Goal: Information Seeking & Learning: Find specific fact

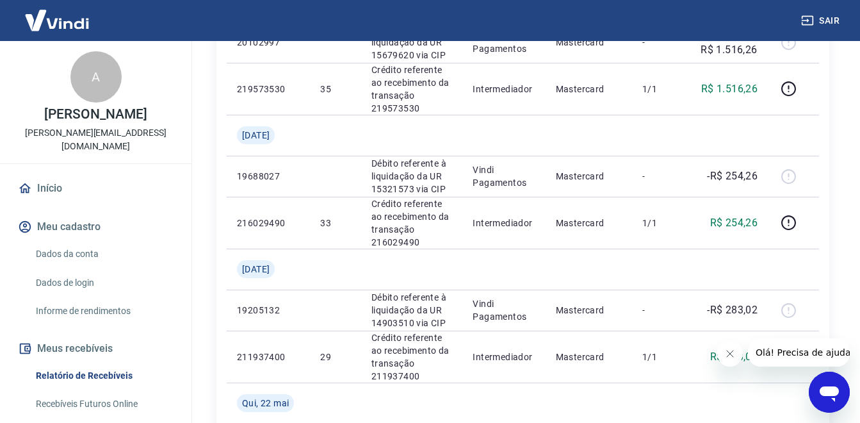
scroll to position [960, 0]
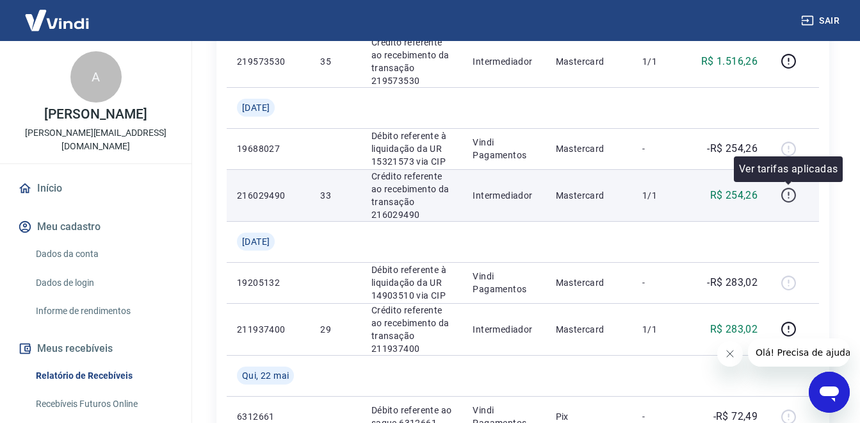
click at [790, 197] on icon "button" at bounding box center [788, 195] width 16 height 16
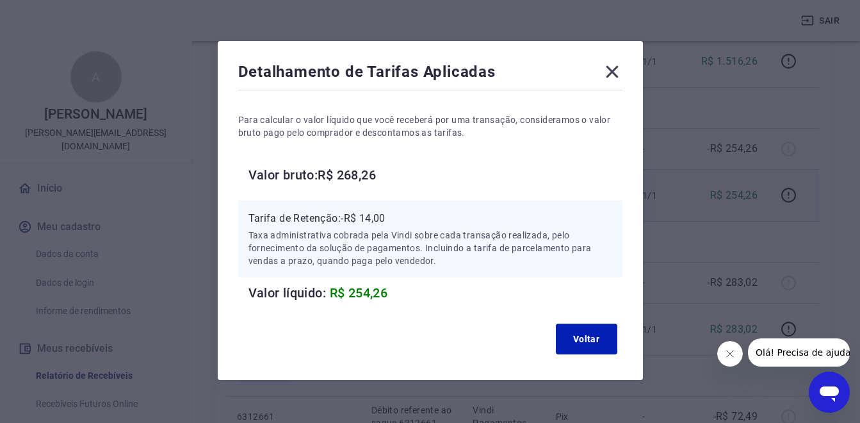
scroll to position [39, 0]
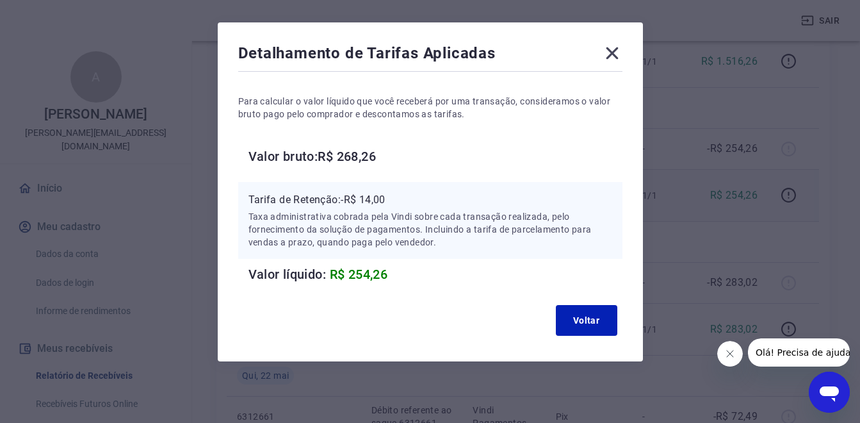
click at [609, 58] on icon at bounding box center [612, 53] width 20 height 20
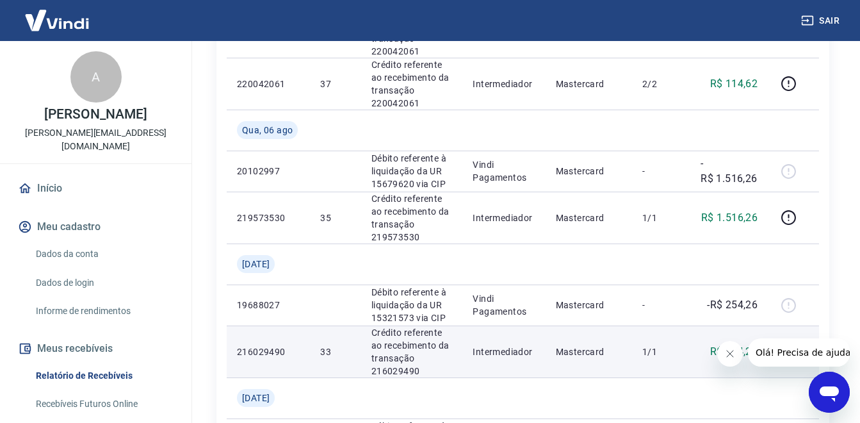
scroll to position [896, 0]
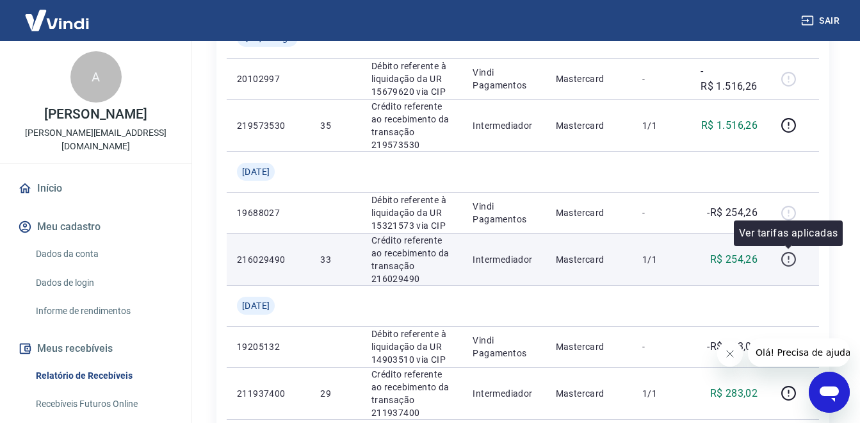
click at [793, 261] on icon "button" at bounding box center [788, 259] width 16 height 16
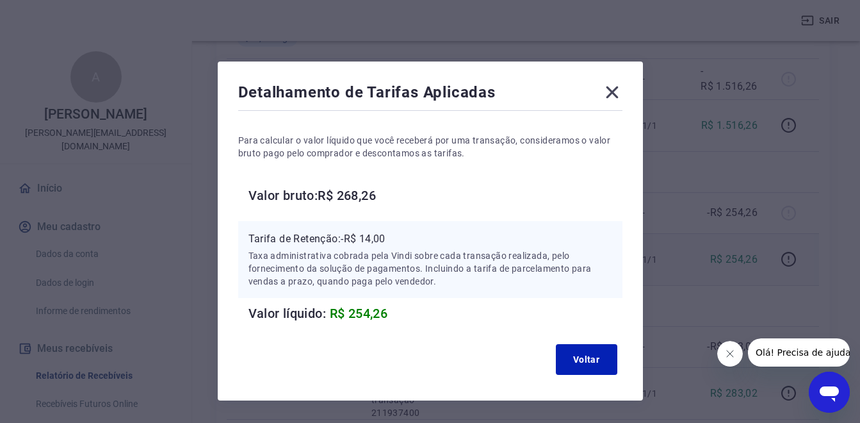
click at [613, 92] on icon at bounding box center [612, 92] width 12 height 12
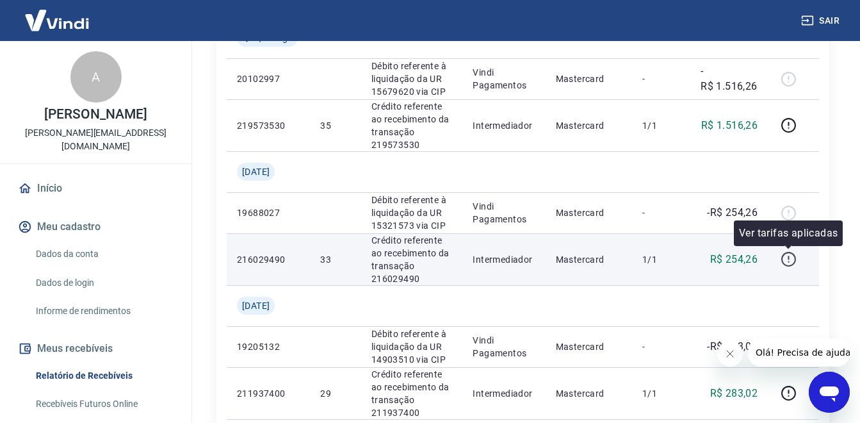
click at [782, 259] on icon "button" at bounding box center [788, 259] width 15 height 15
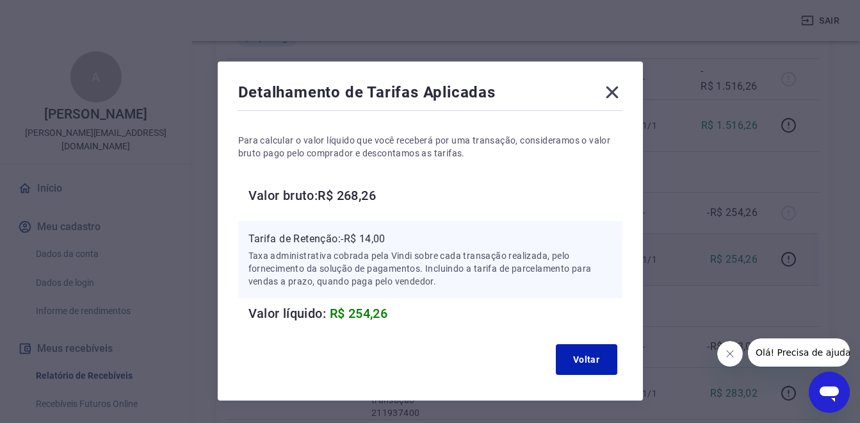
click at [617, 97] on icon at bounding box center [612, 92] width 12 height 12
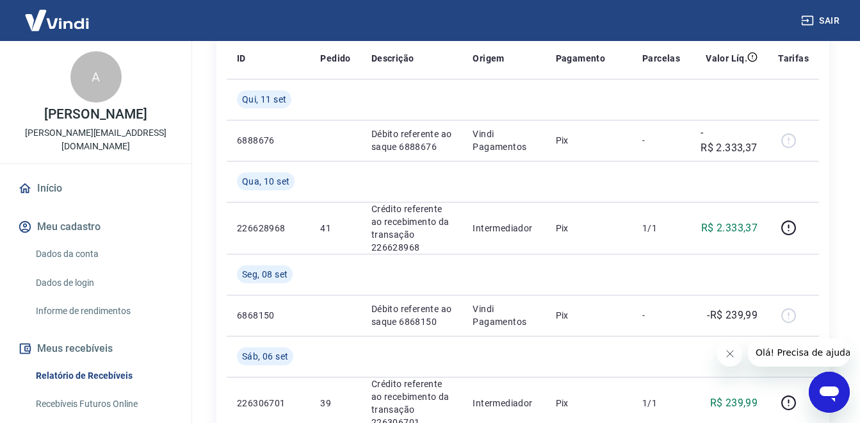
scroll to position [256, 0]
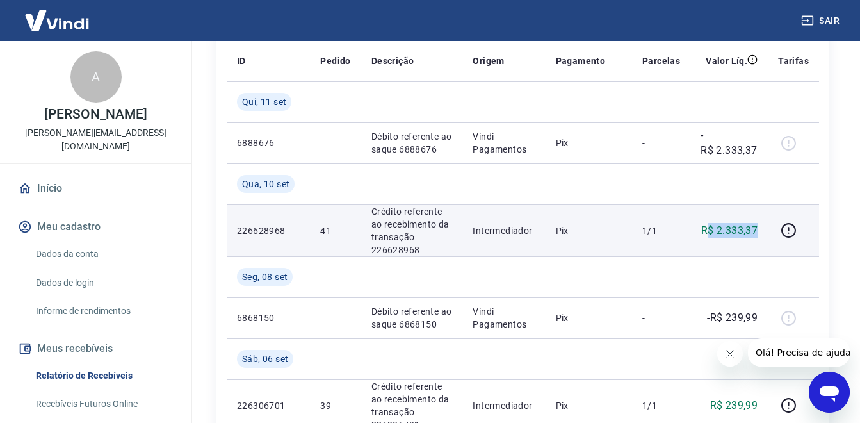
drag, startPoint x: 707, startPoint y: 232, endPoint x: 758, endPoint y: 232, distance: 50.6
click at [757, 232] on p "R$ 2.333,37" at bounding box center [729, 230] width 56 height 15
click at [785, 232] on icon "button" at bounding box center [788, 230] width 16 height 16
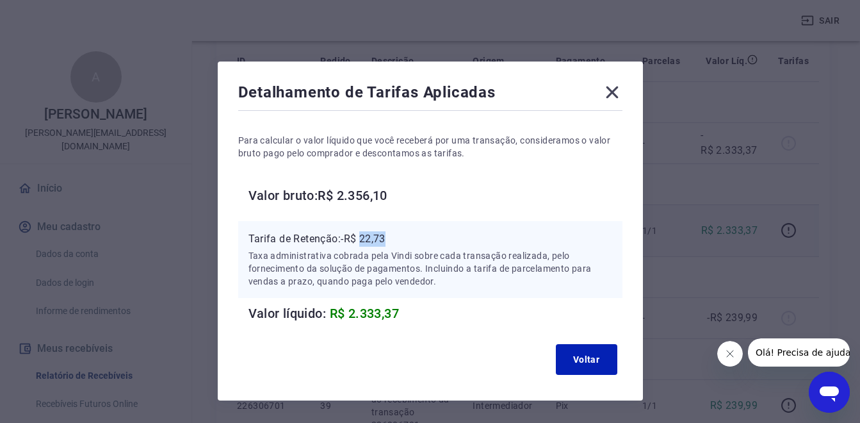
drag, startPoint x: 364, startPoint y: 238, endPoint x: 399, endPoint y: 238, distance: 34.6
click at [399, 238] on p "Tarifa de Retenção: -R$ 22,73" at bounding box center [430, 238] width 364 height 15
copy p "22,73"
click at [615, 86] on icon at bounding box center [612, 92] width 20 height 20
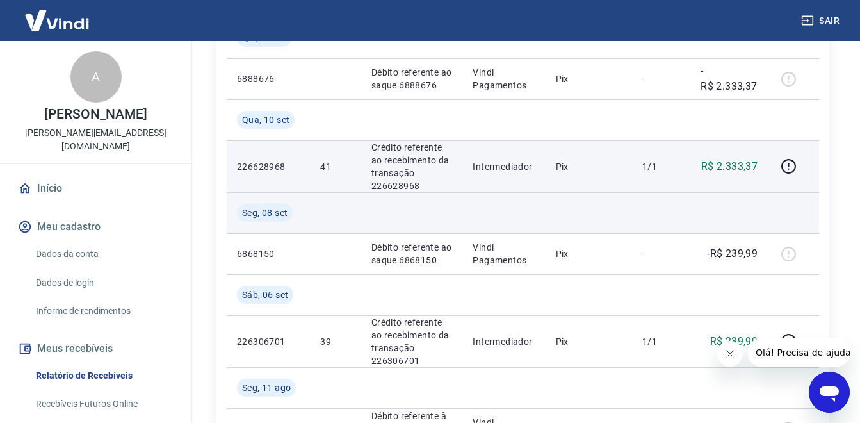
scroll to position [384, 0]
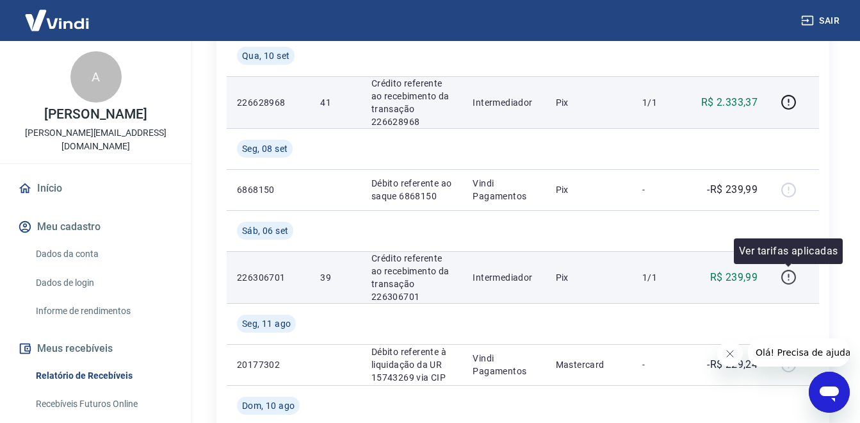
click at [785, 273] on icon "button" at bounding box center [788, 277] width 16 height 16
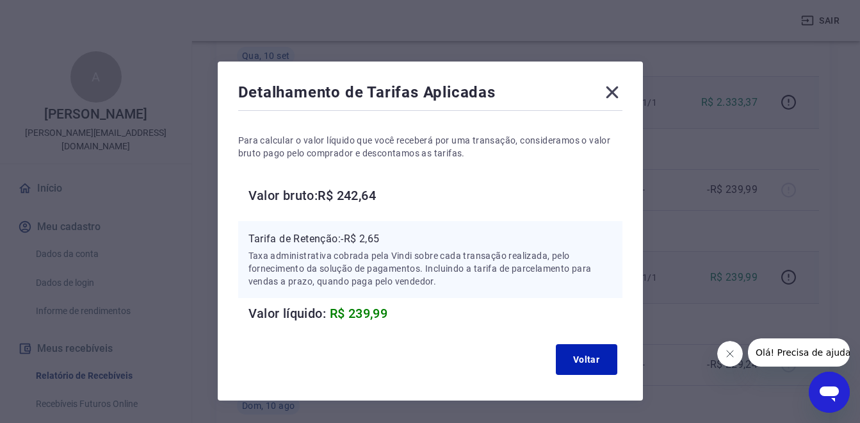
click at [611, 92] on icon at bounding box center [612, 92] width 12 height 12
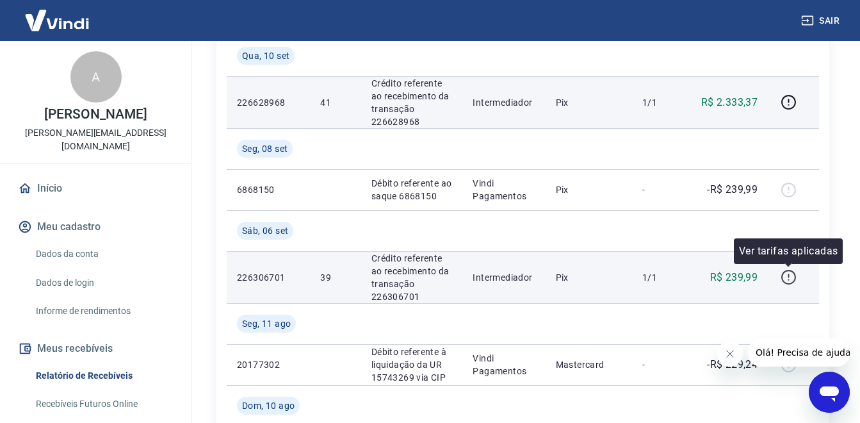
click at [784, 278] on icon "button" at bounding box center [788, 277] width 16 height 16
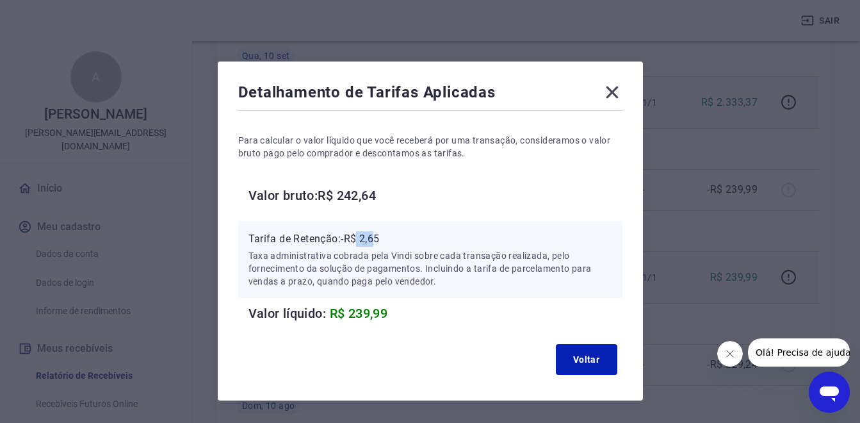
drag, startPoint x: 361, startPoint y: 241, endPoint x: 380, endPoint y: 241, distance: 19.2
click at [380, 241] on p "Tarifa de Retenção: -R$ 2,65" at bounding box center [430, 238] width 364 height 15
drag, startPoint x: 380, startPoint y: 241, endPoint x: 396, endPoint y: 242, distance: 15.4
click at [396, 242] on p "Tarifa de Retenção: -R$ 2,65" at bounding box center [430, 238] width 364 height 15
click at [380, 239] on p "Tarifa de Retenção: -R$ 2,65" at bounding box center [430, 238] width 364 height 15
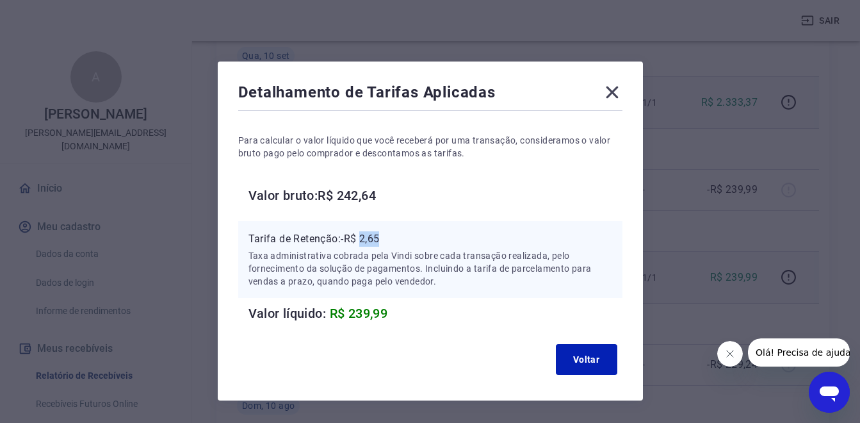
click at [380, 239] on p "Tarifa de Retenção: -R$ 2,65" at bounding box center [430, 238] width 364 height 15
copy p "2,65"
click at [613, 86] on icon at bounding box center [612, 92] width 20 height 20
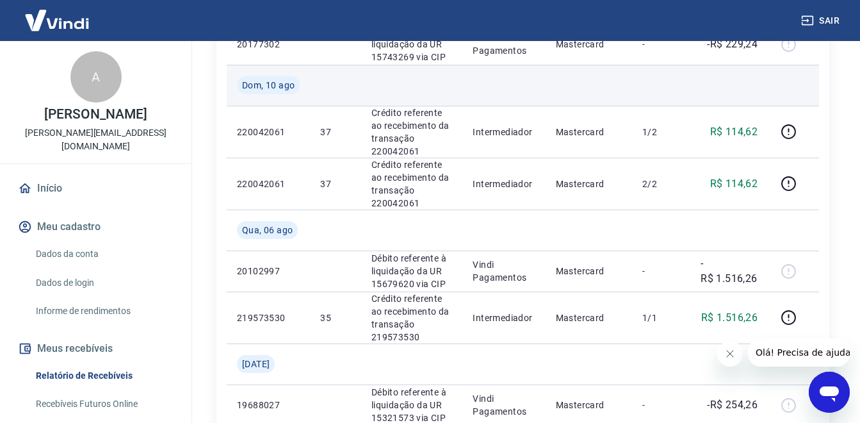
scroll to position [768, 0]
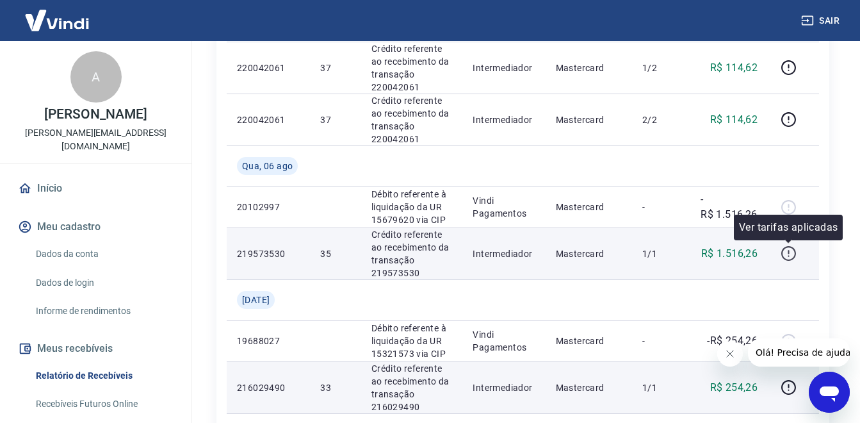
click at [789, 257] on icon "button" at bounding box center [788, 253] width 16 height 16
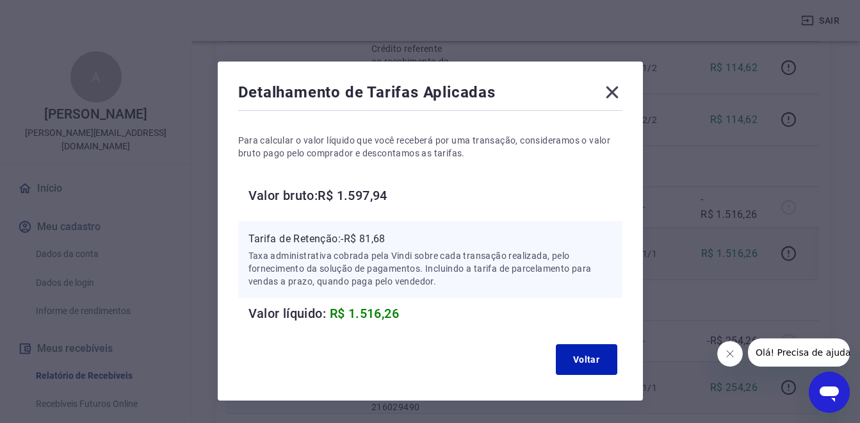
click at [612, 93] on icon at bounding box center [612, 92] width 12 height 12
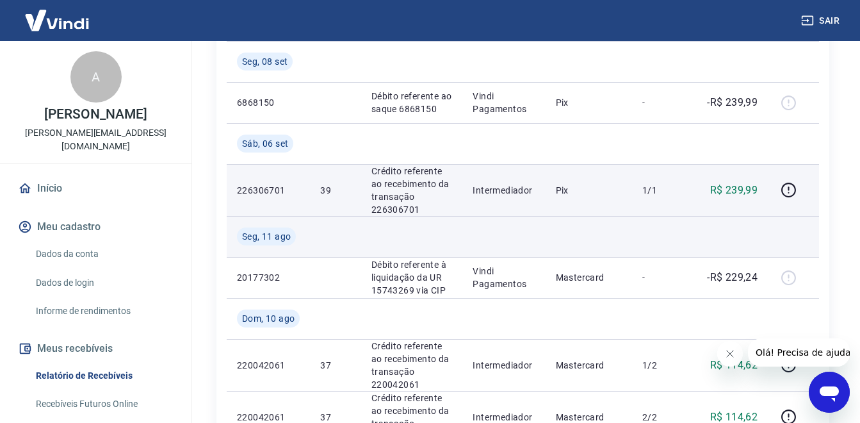
scroll to position [448, 0]
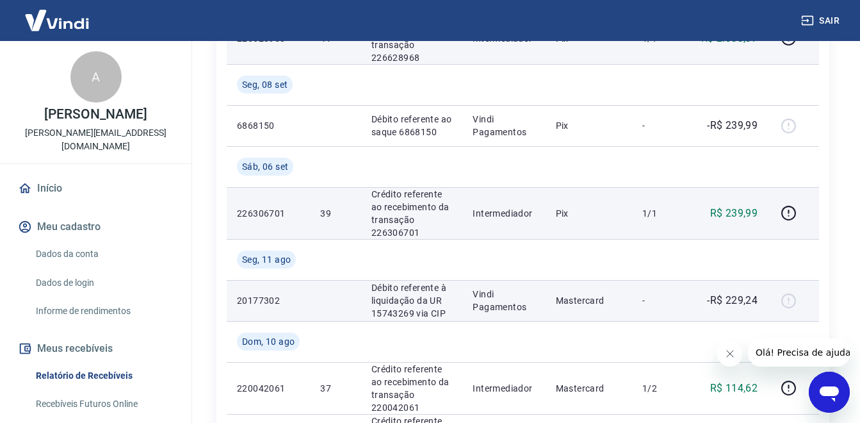
click at [784, 298] on div at bounding box center [793, 300] width 31 height 20
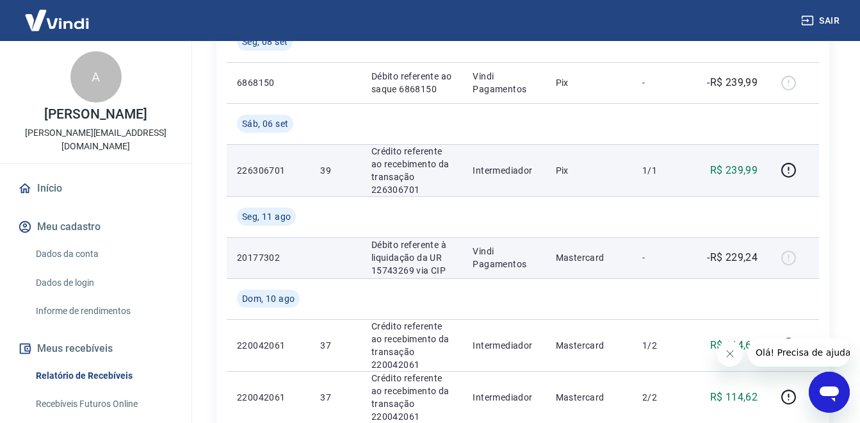
scroll to position [512, 0]
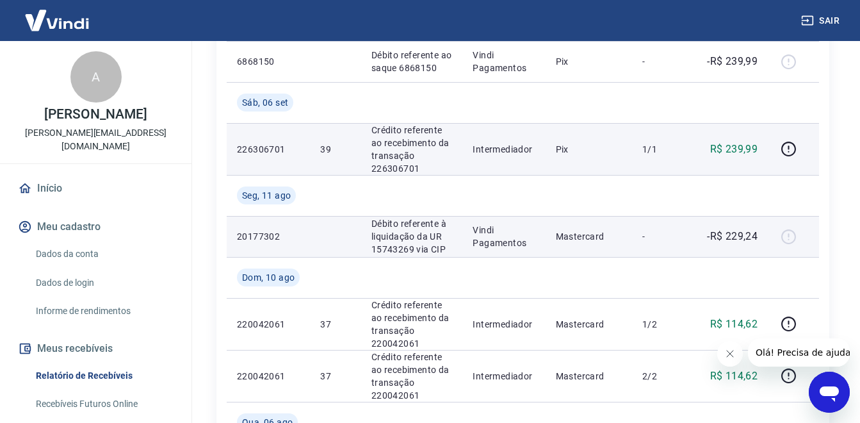
click at [385, 242] on p "Débito referente à liquidação da UR 15743269 via CIP" at bounding box center [411, 236] width 81 height 38
click at [787, 240] on div at bounding box center [793, 236] width 31 height 20
click at [390, 227] on p "Débito referente à liquidação da UR 15743269 via CIP" at bounding box center [411, 236] width 81 height 38
click at [251, 236] on p "20177302" at bounding box center [268, 236] width 63 height 13
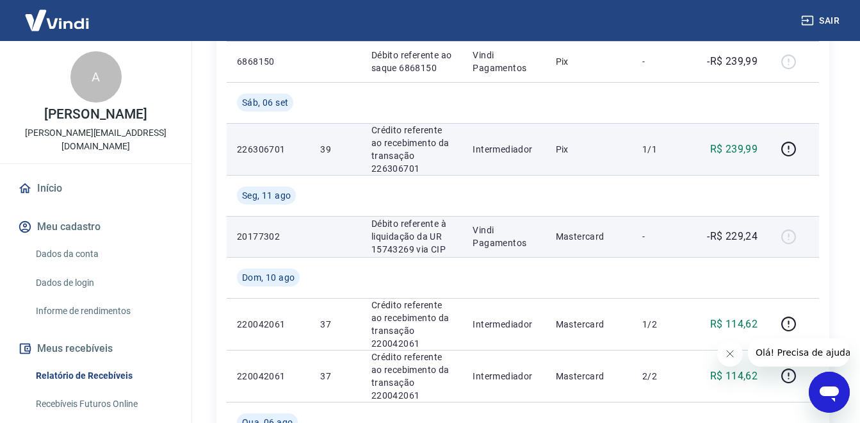
click at [440, 255] on td "Débito referente à liquidação da UR 15743269 via CIP" at bounding box center [412, 236] width 102 height 41
drag, startPoint x: 233, startPoint y: 234, endPoint x: 289, endPoint y: 232, distance: 55.7
click at [289, 232] on td "20177302" at bounding box center [268, 236] width 83 height 41
copy p "20177302"
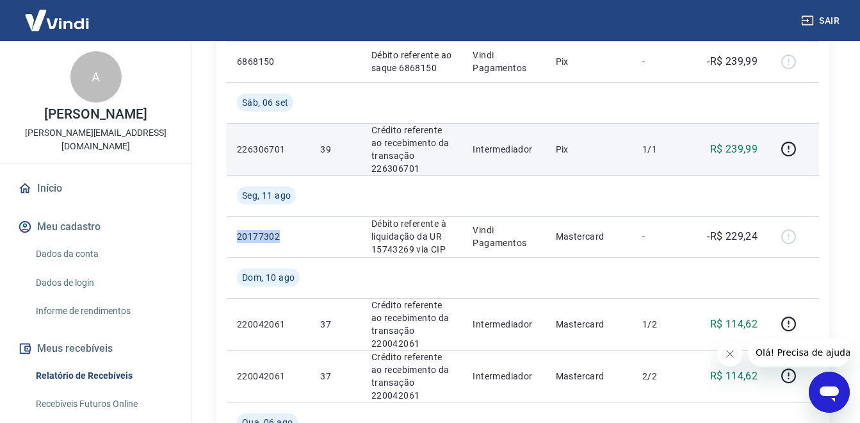
copy p "20177302"
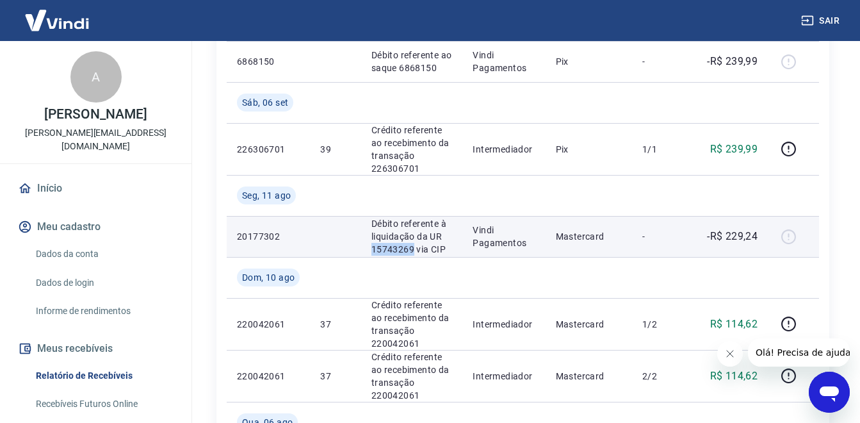
drag, startPoint x: 373, startPoint y: 251, endPoint x: 411, endPoint y: 250, distance: 38.4
click at [411, 250] on p "Débito referente à liquidação da UR 15743269 via CIP" at bounding box center [411, 236] width 81 height 38
copy p "15743269"
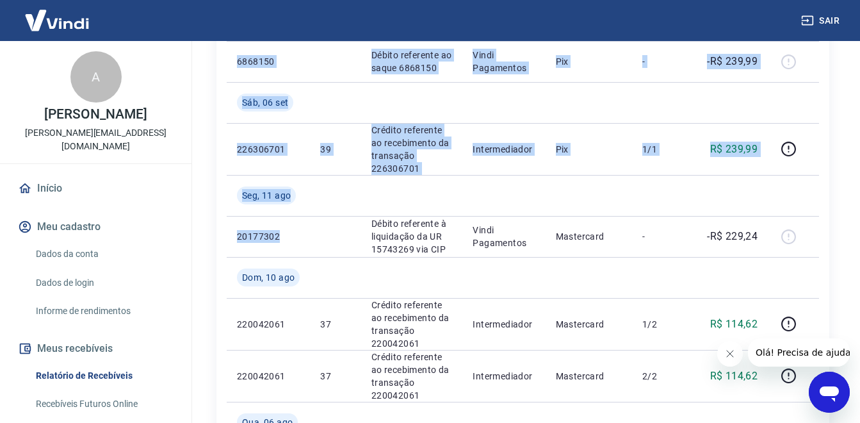
drag, startPoint x: 293, startPoint y: 236, endPoint x: 213, endPoint y: 234, distance: 80.7
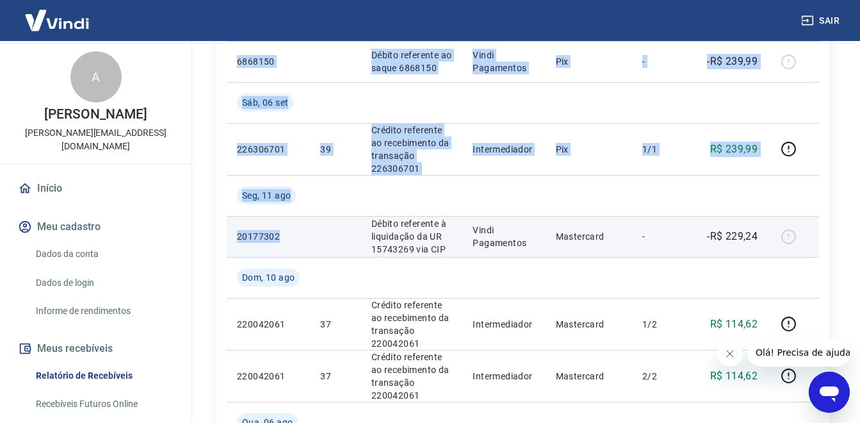
drag, startPoint x: 213, startPoint y: 234, endPoint x: 231, endPoint y: 234, distance: 18.6
click at [231, 234] on td "20177302" at bounding box center [268, 236] width 83 height 41
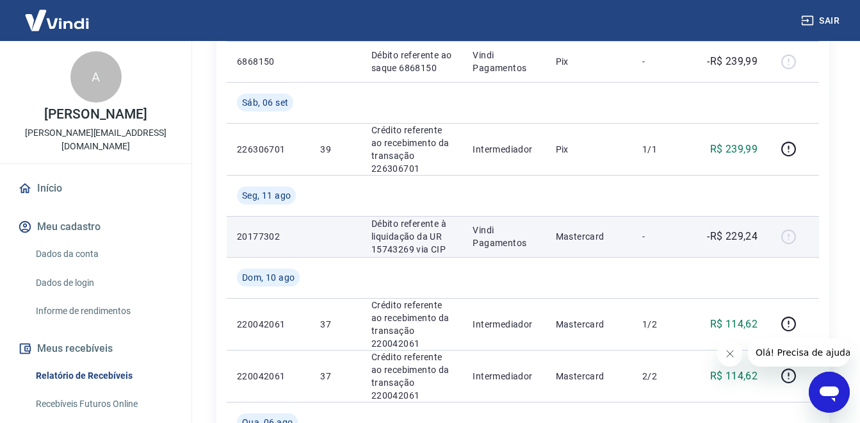
click at [259, 233] on p "20177302" at bounding box center [268, 236] width 63 height 13
copy p "20177302"
click at [419, 229] on p "Débito referente à liquidação da UR 15743269 via CIP" at bounding box center [411, 236] width 81 height 38
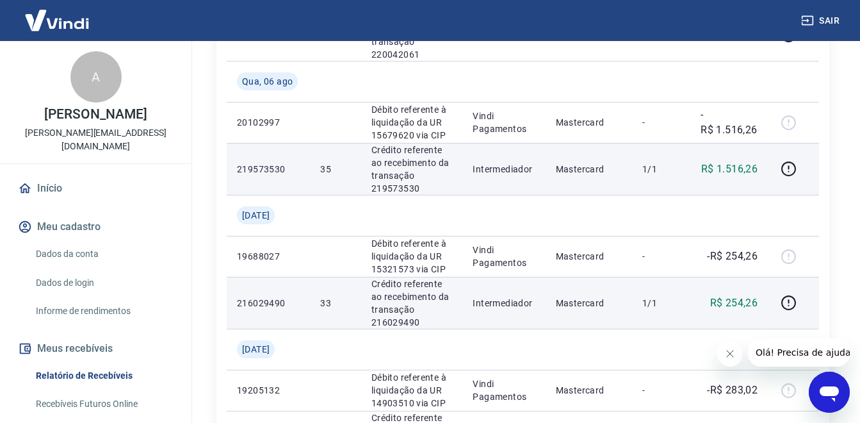
scroll to position [832, 0]
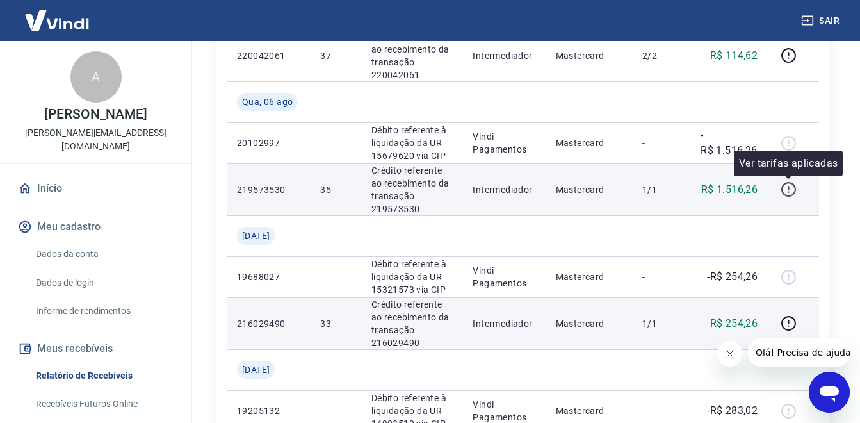
click at [782, 190] on icon "button" at bounding box center [788, 189] width 16 height 16
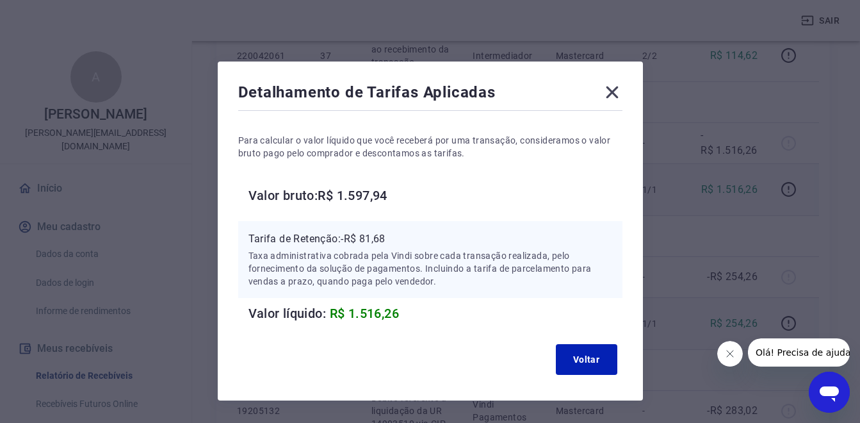
scroll to position [39, 0]
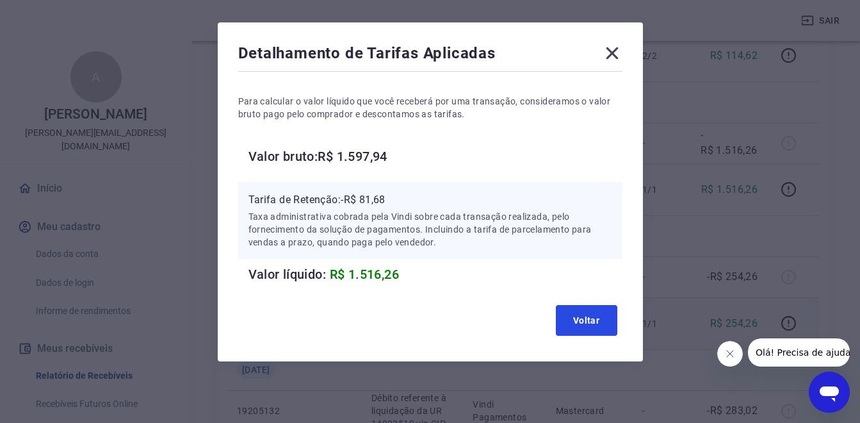
click at [565, 325] on button "Voltar" at bounding box center [586, 320] width 61 height 31
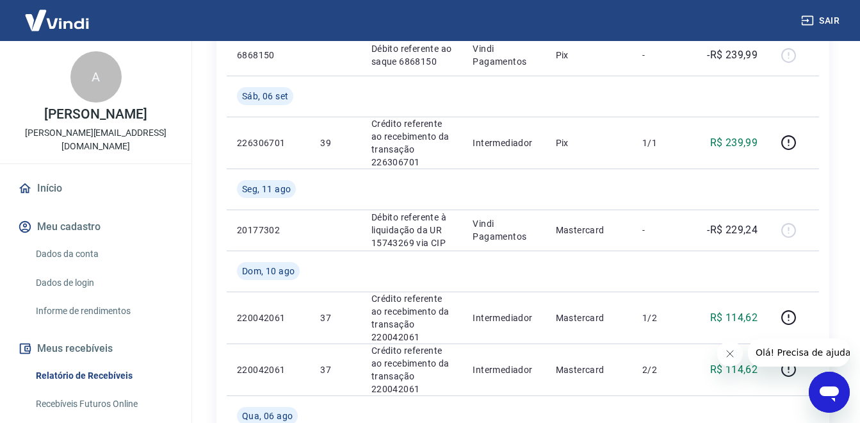
scroll to position [512, 0]
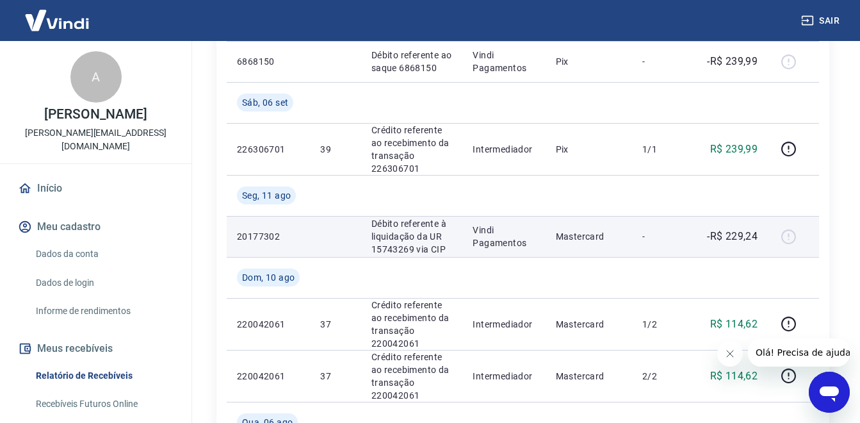
click at [792, 238] on div at bounding box center [793, 236] width 31 height 20
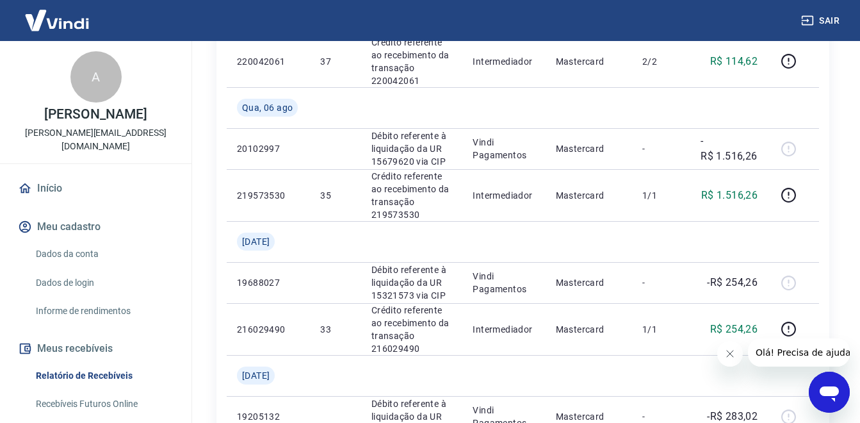
scroll to position [832, 0]
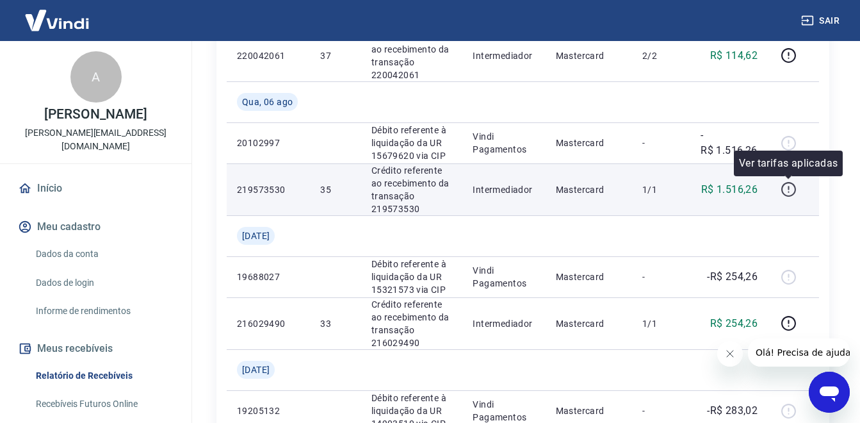
click at [789, 194] on icon "button" at bounding box center [788, 189] width 16 height 16
